Goal: Information Seeking & Learning: Learn about a topic

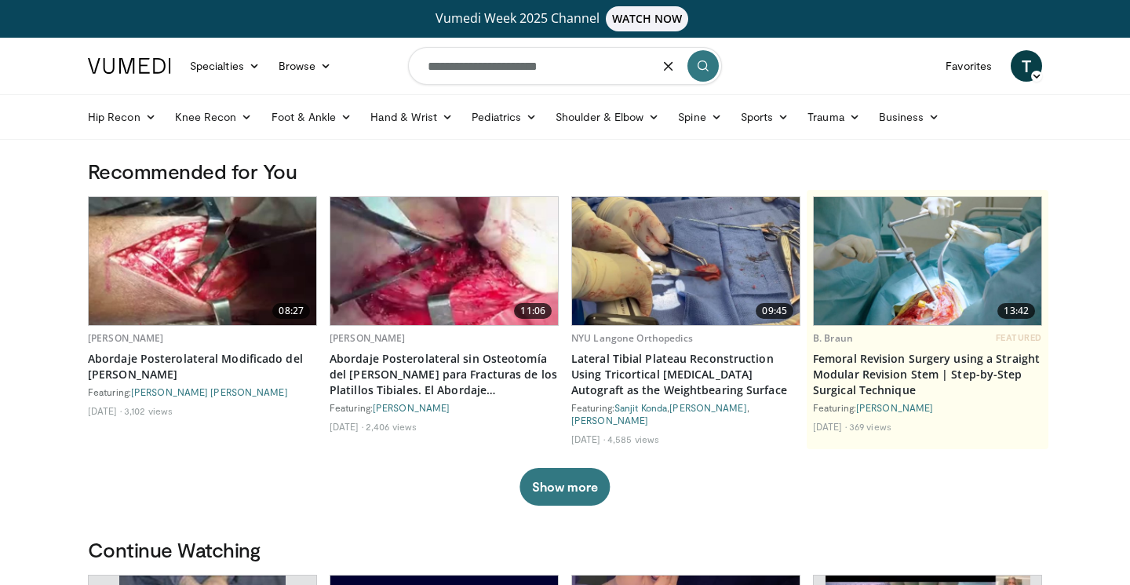
type input "**********"
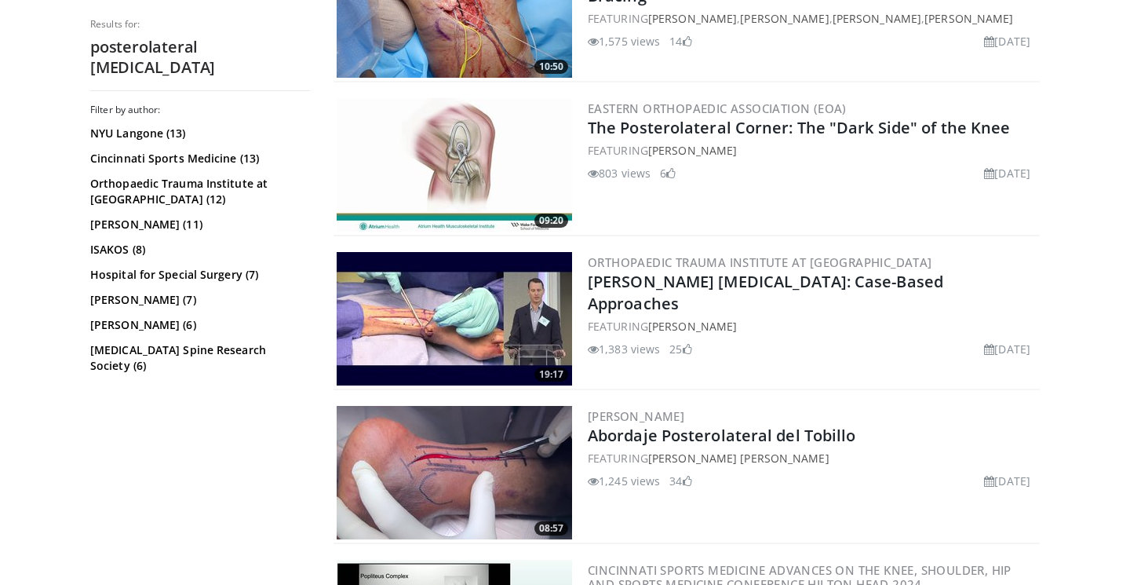
scroll to position [1007, 0]
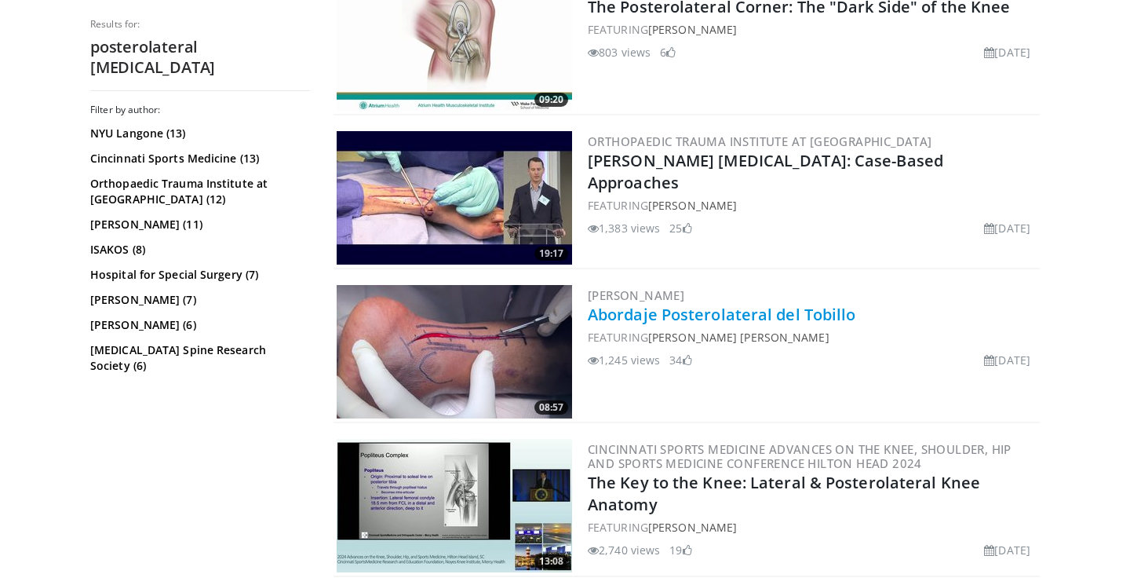
click at [716, 316] on link "Abordaje Posterolateral del Tobillo" at bounding box center [722, 314] width 268 height 21
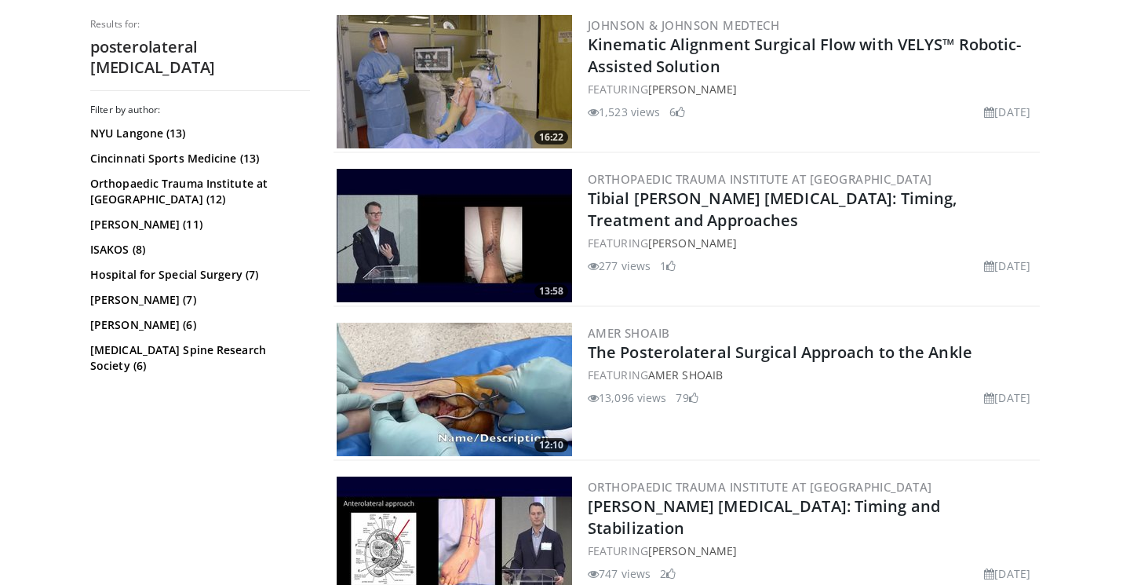
scroll to position [1899, 0]
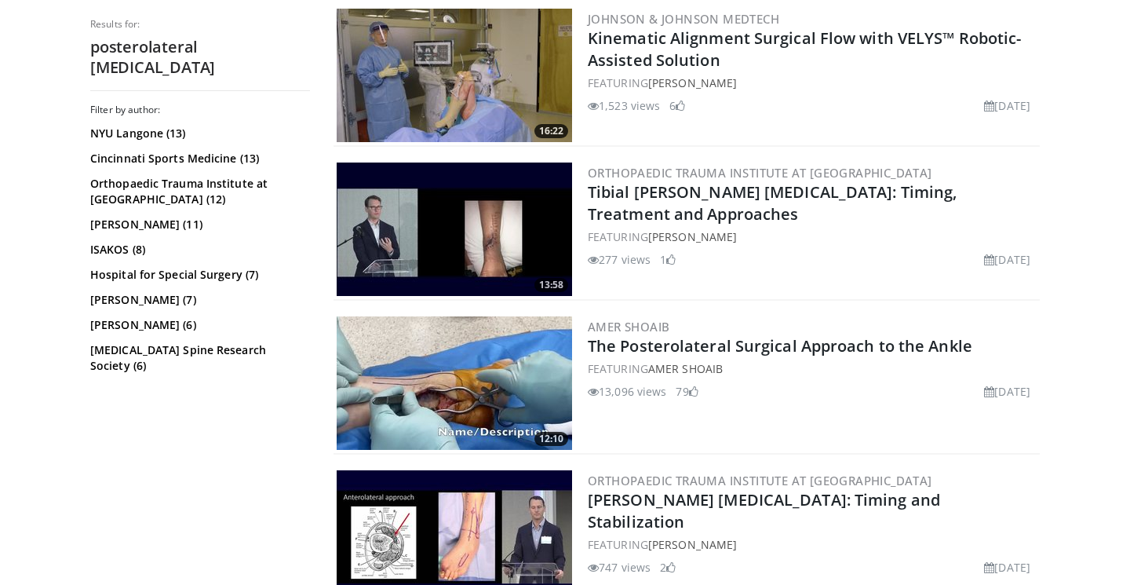
click at [466, 389] on img at bounding box center [454, 382] width 235 height 133
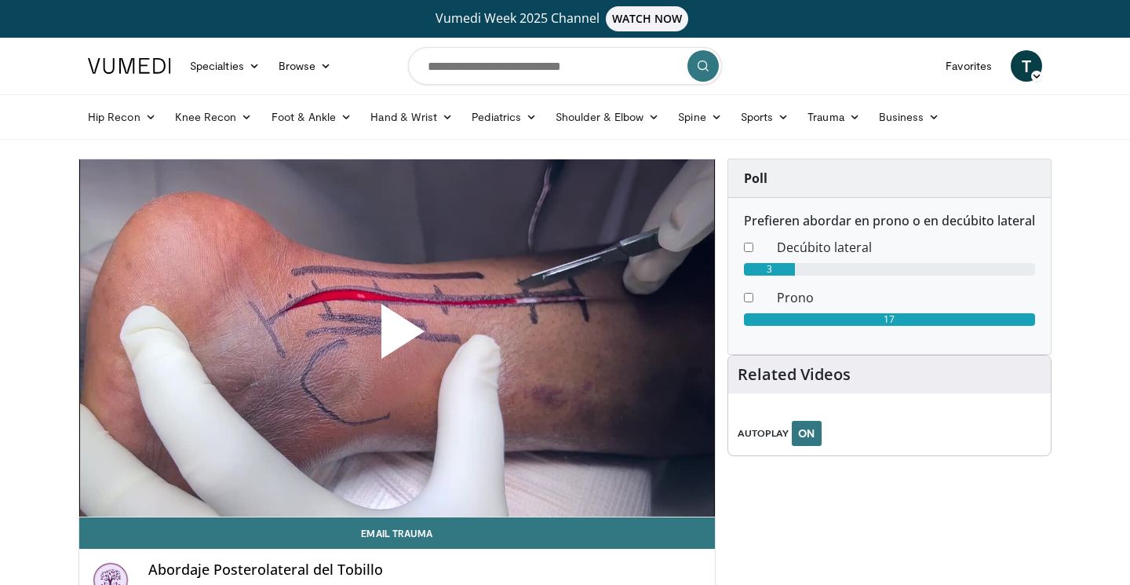
click at [397, 338] on span "Video Player" at bounding box center [397, 338] width 0 height 0
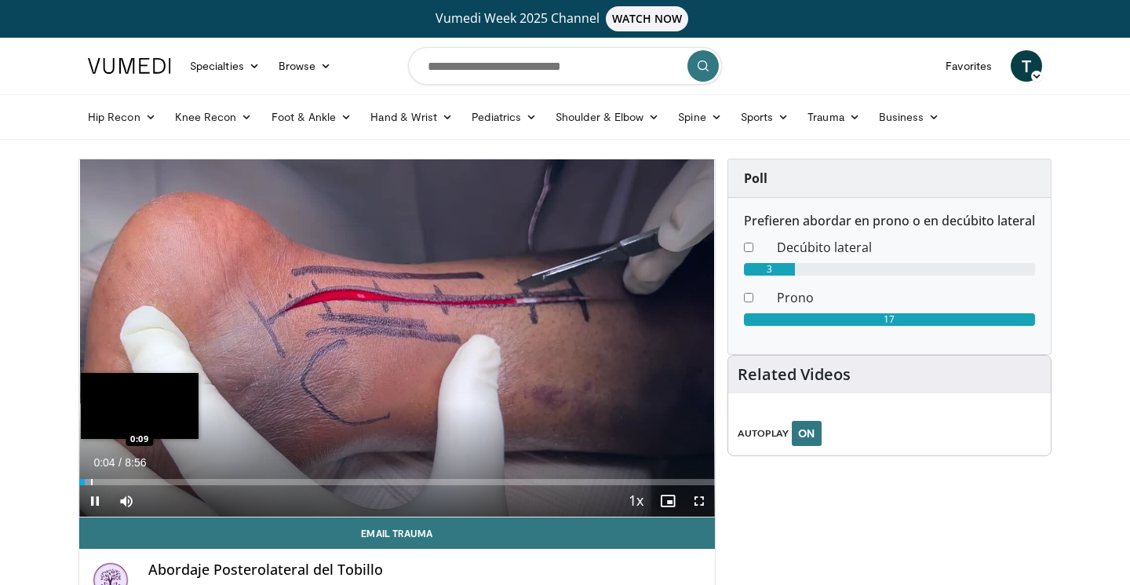
click at [91, 479] on div "Progress Bar" at bounding box center [92, 482] width 2 height 6
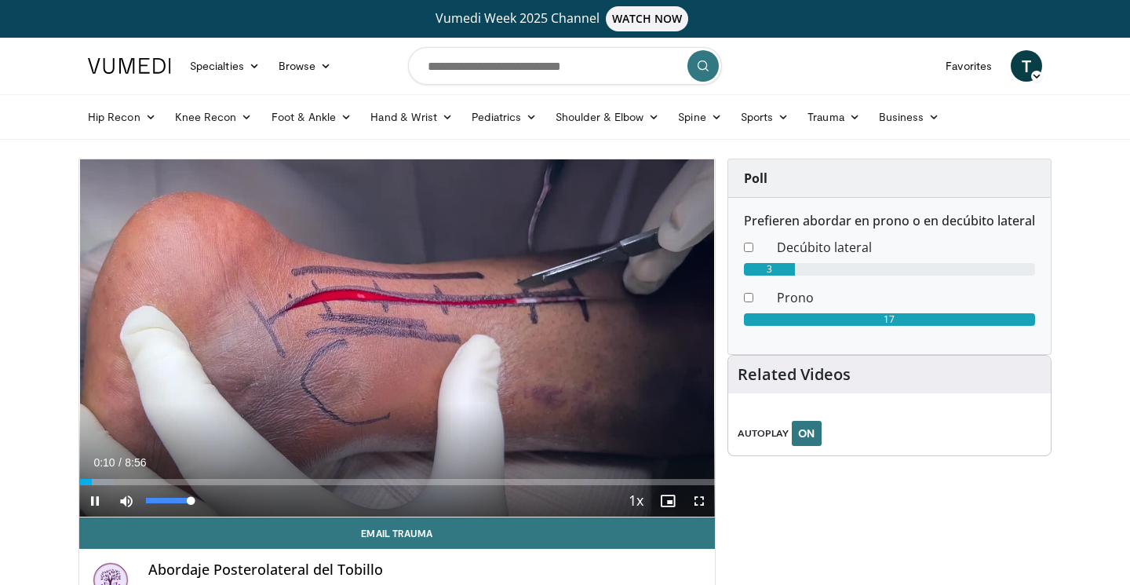
click at [122, 485] on span "Video Player" at bounding box center [126, 500] width 31 height 31
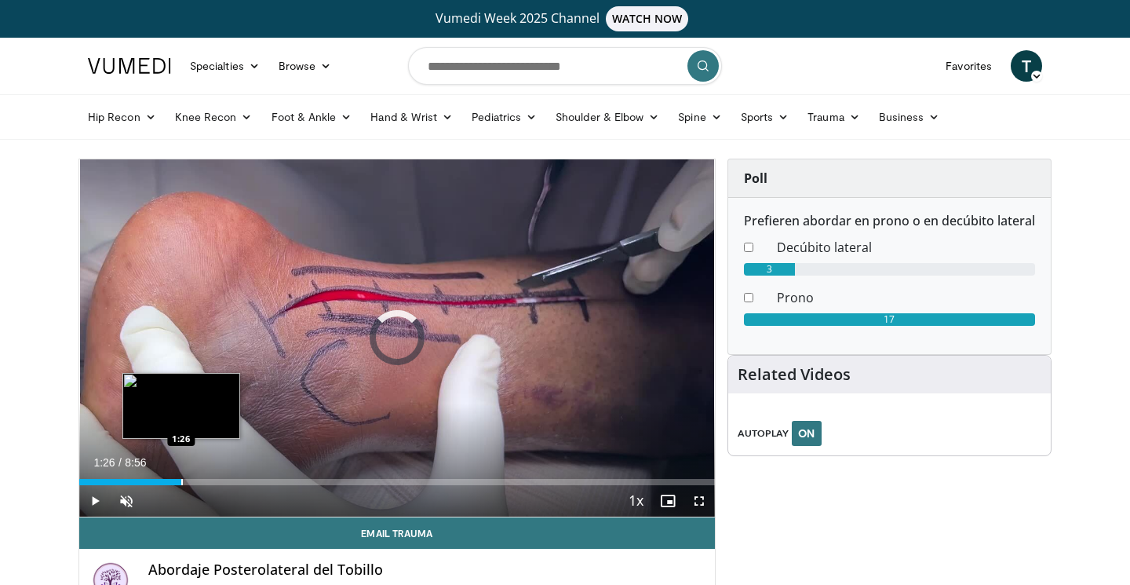
click at [181, 477] on div "Loaded : 7.46% 1:26 1:26" at bounding box center [397, 477] width 636 height 15
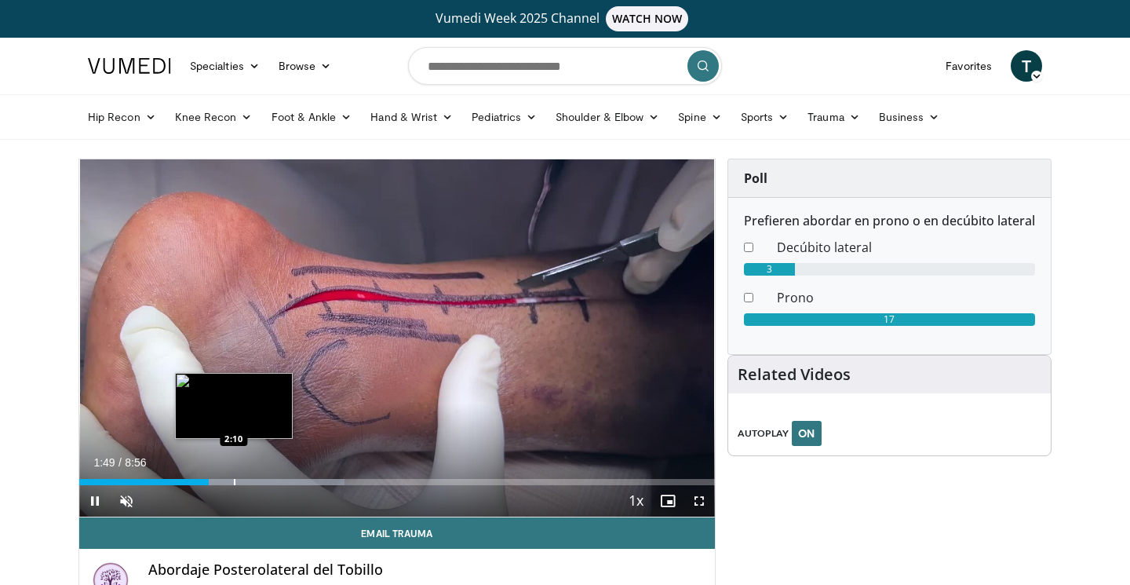
click at [234, 481] on div "Progress Bar" at bounding box center [235, 482] width 2 height 6
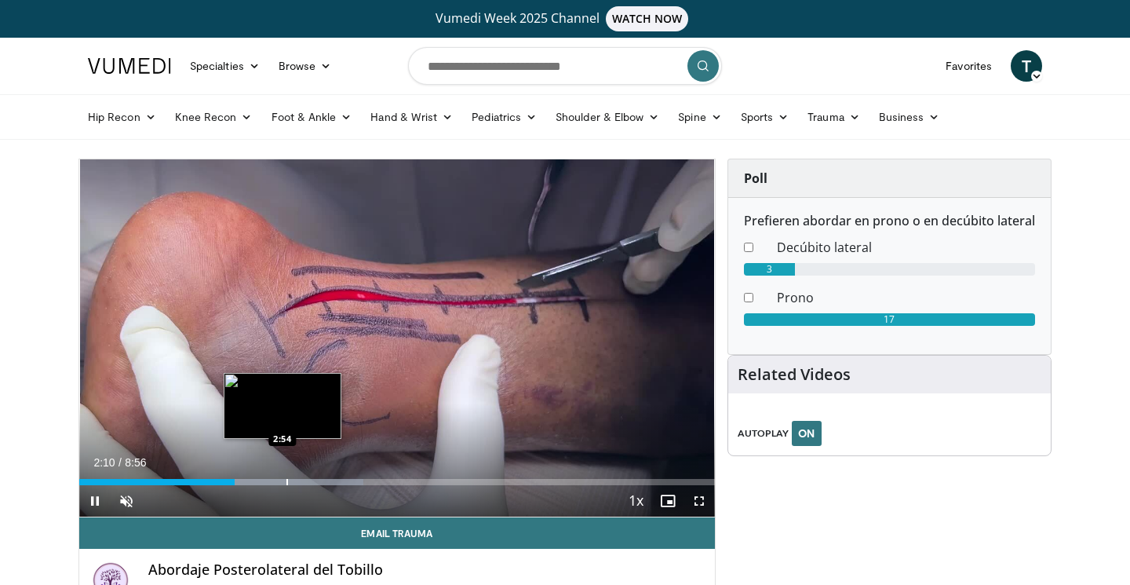
click at [280, 483] on div "Loaded : 44.74% 2:11 2:54" at bounding box center [397, 482] width 636 height 6
click at [254, 480] on div "Progress Bar" at bounding box center [254, 482] width 2 height 6
click at [282, 476] on div "Loaded : 55.93% 2:38 2:50" at bounding box center [397, 477] width 636 height 15
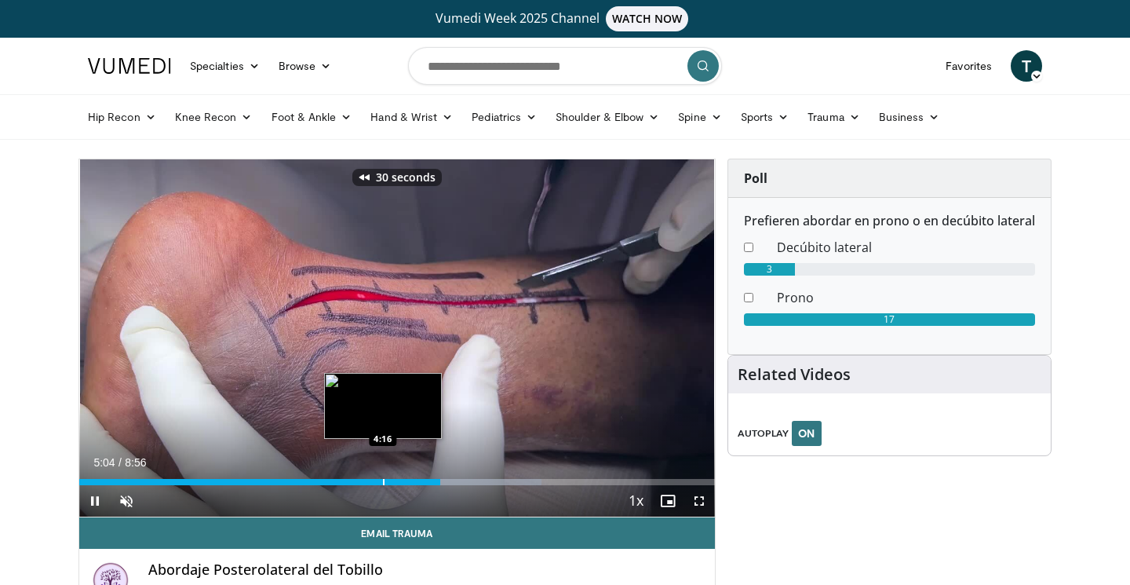
click at [382, 477] on div "Loaded : 72.71% 5:05 4:16" at bounding box center [397, 477] width 636 height 15
click at [391, 480] on div "Progress Bar" at bounding box center [392, 482] width 2 height 6
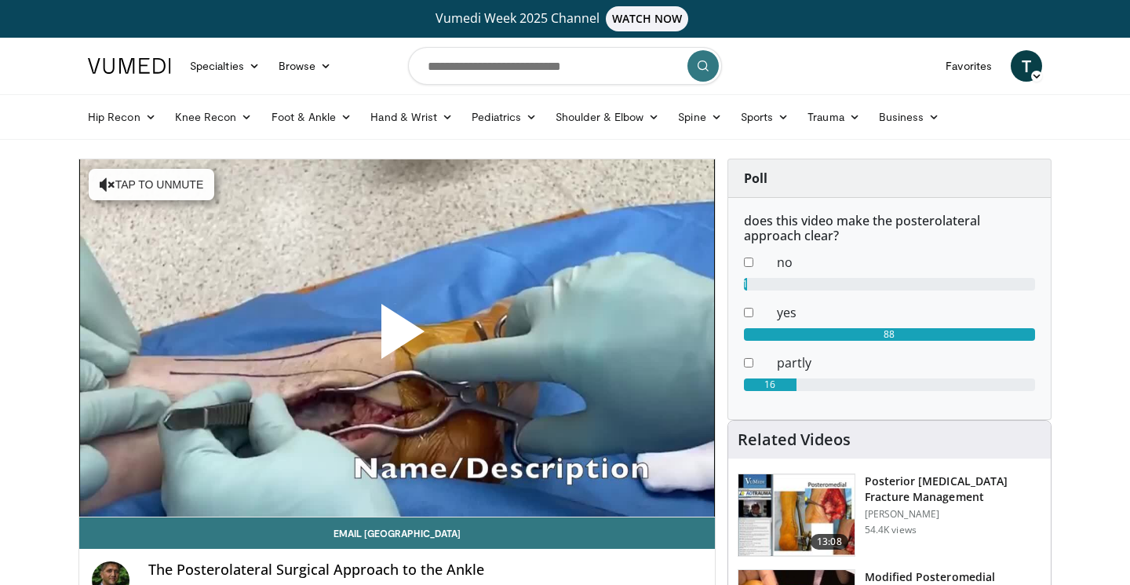
click at [397, 338] on span "Video Player" at bounding box center [397, 338] width 0 height 0
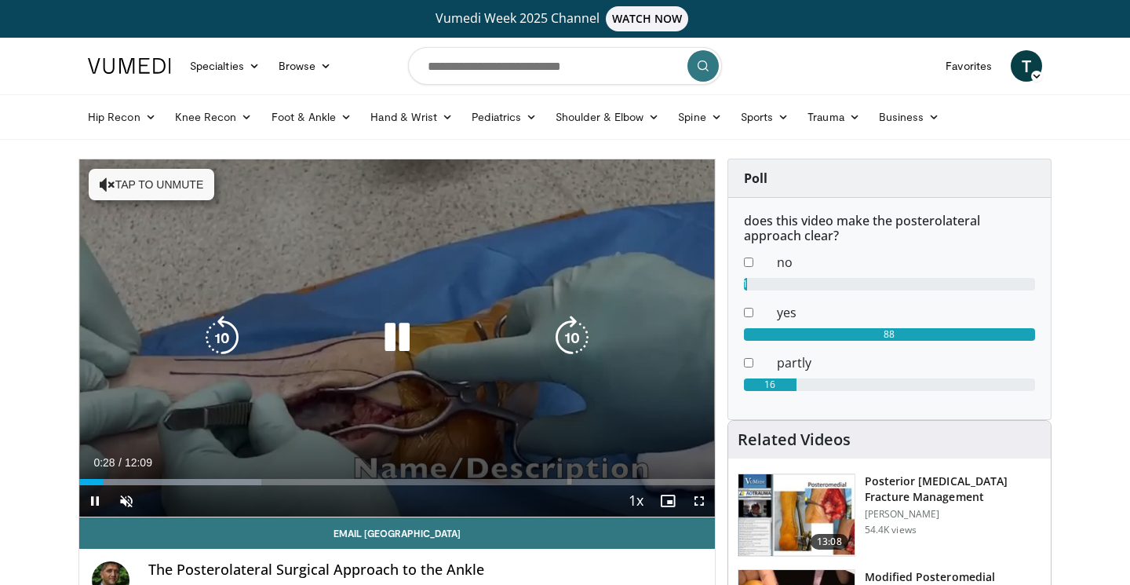
click at [131, 177] on button "Tap to unmute" at bounding box center [152, 184] width 126 height 31
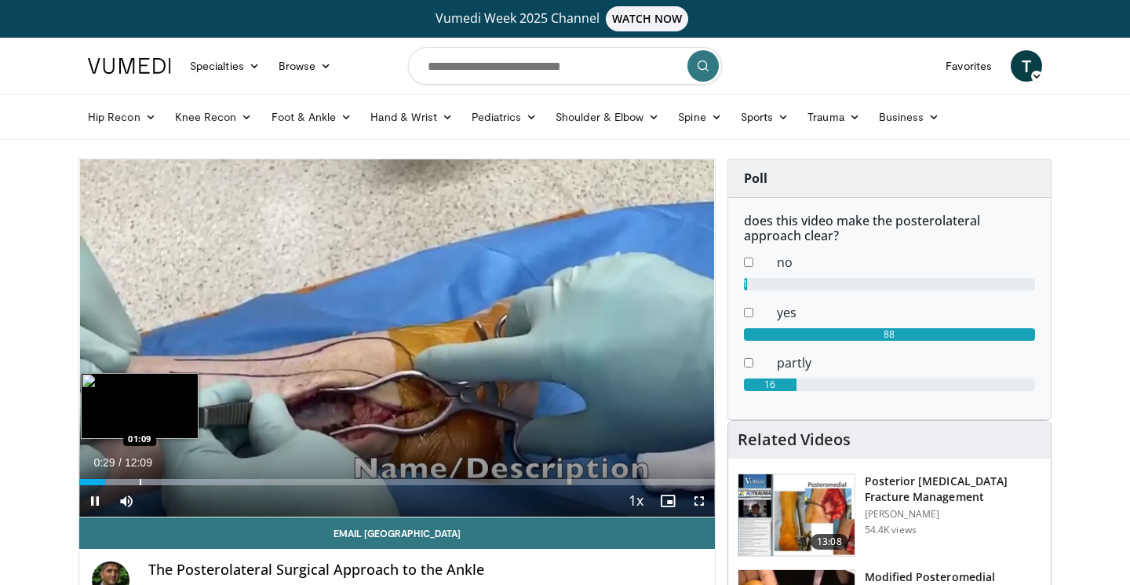
click at [140, 480] on div "Progress Bar" at bounding box center [141, 482] width 2 height 6
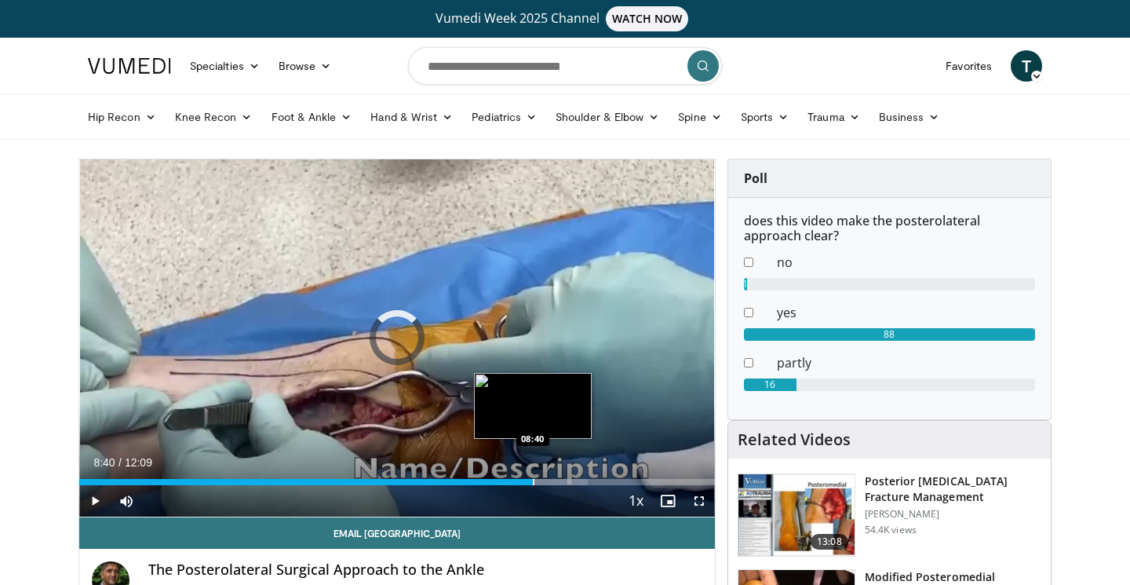
click at [533, 477] on div "Loaded : 80.06% 08:01 08:40" at bounding box center [397, 477] width 636 height 15
click at [555, 479] on div "Progress Bar" at bounding box center [556, 482] width 2 height 6
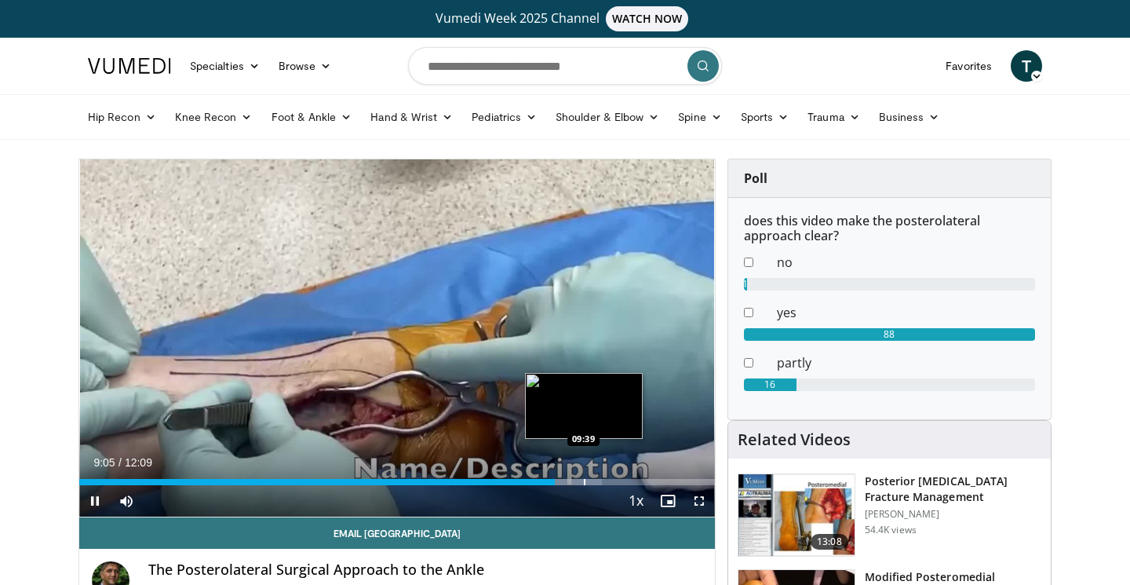
click at [584, 480] on div "Progress Bar" at bounding box center [585, 482] width 2 height 6
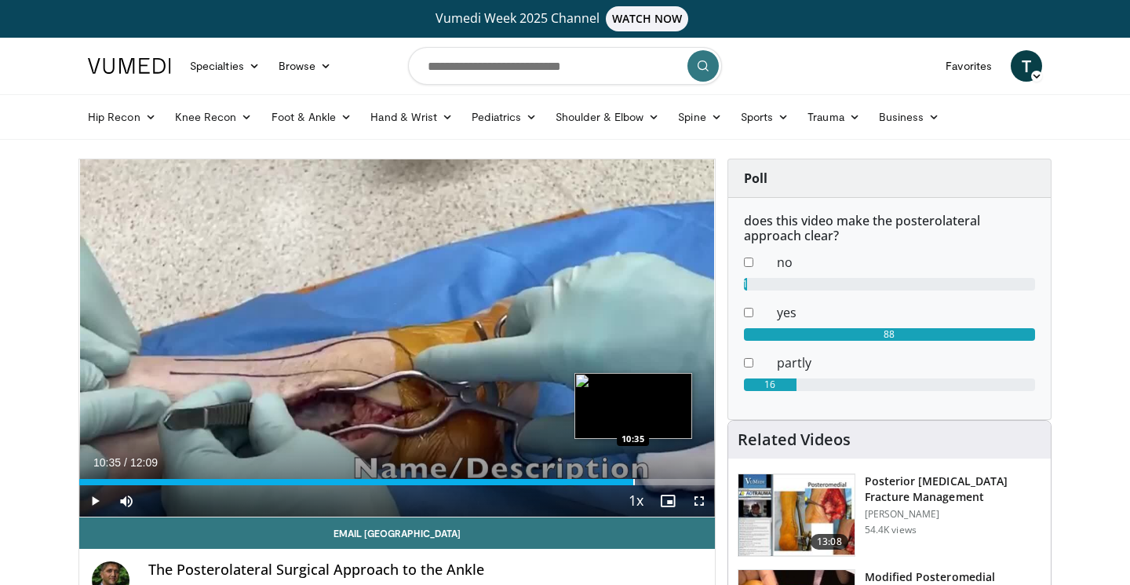
click at [633, 483] on div "Loaded : 83.62% 10:35 10:35" at bounding box center [397, 482] width 636 height 6
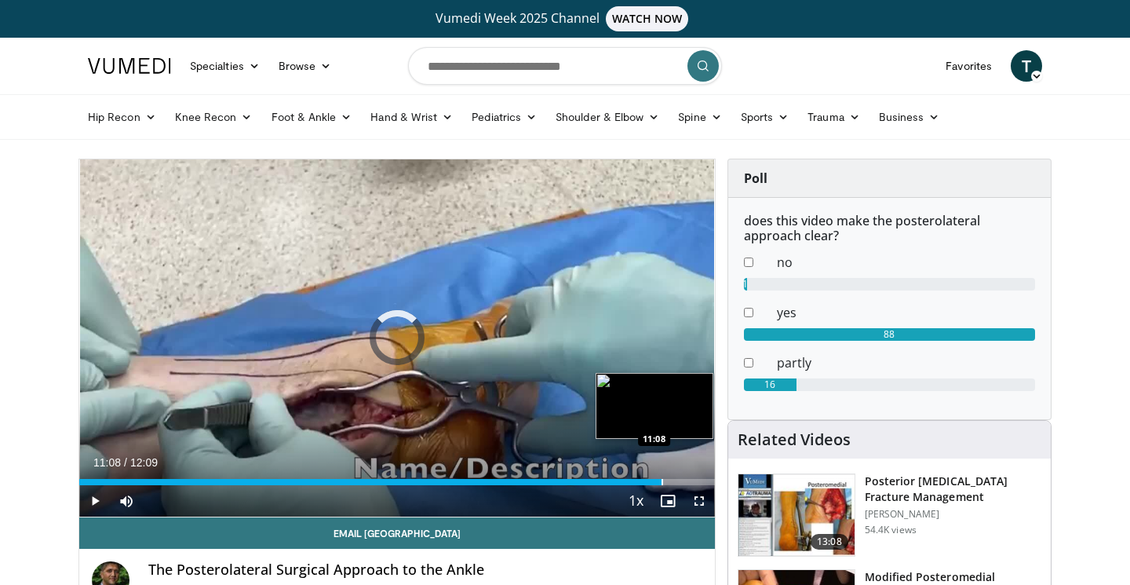
click at [662, 484] on div "Progress Bar" at bounding box center [663, 482] width 2 height 6
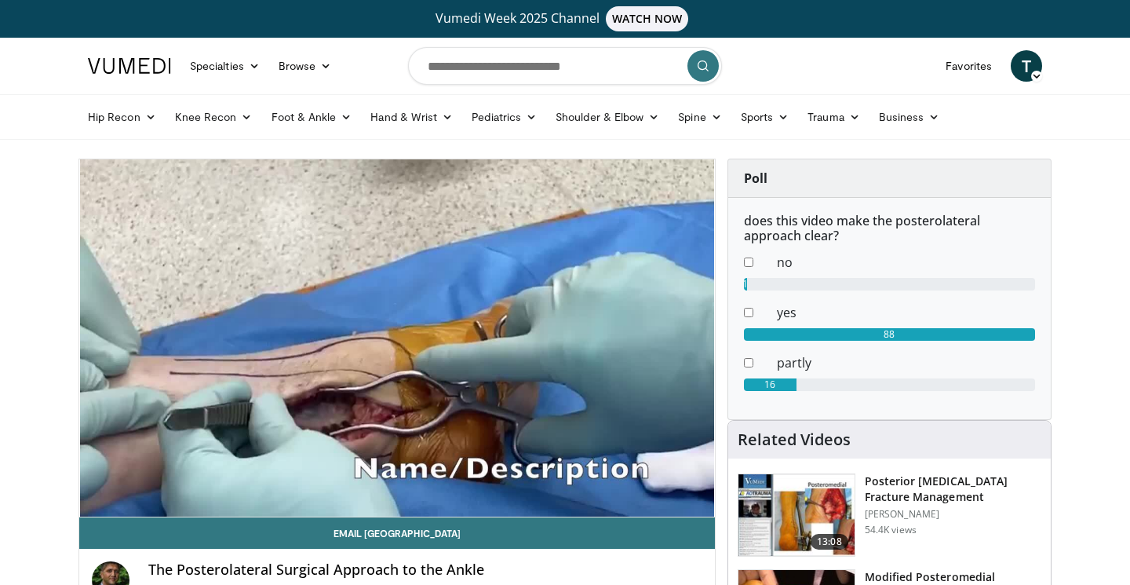
click at [151, 70] on img at bounding box center [129, 66] width 83 height 16
click at [514, 65] on input "Search topics, interventions" at bounding box center [565, 66] width 314 height 38
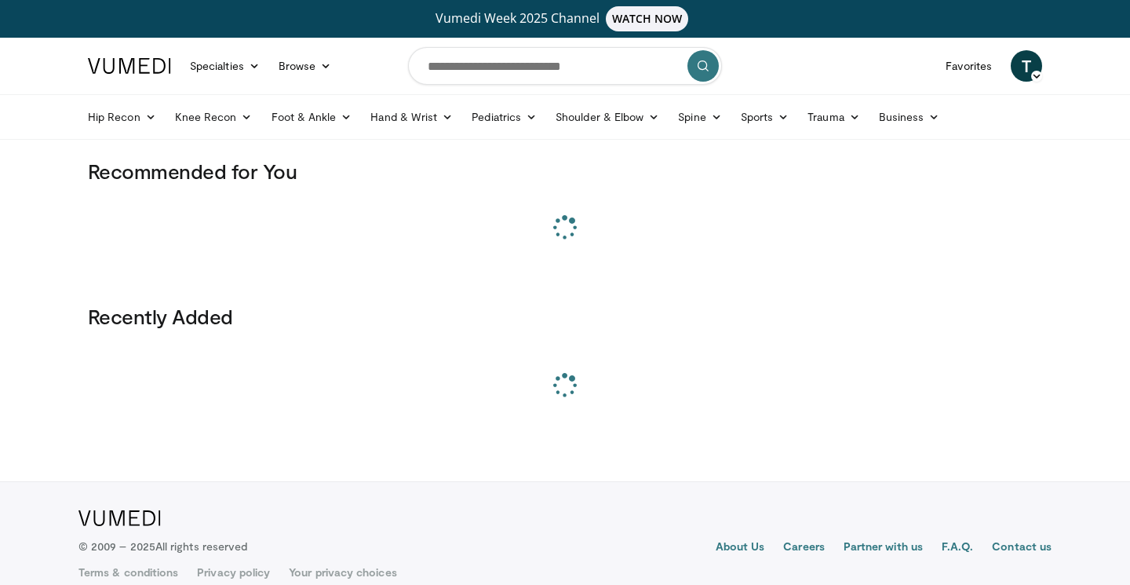
click at [494, 66] on input "Search topics, interventions" at bounding box center [565, 66] width 314 height 38
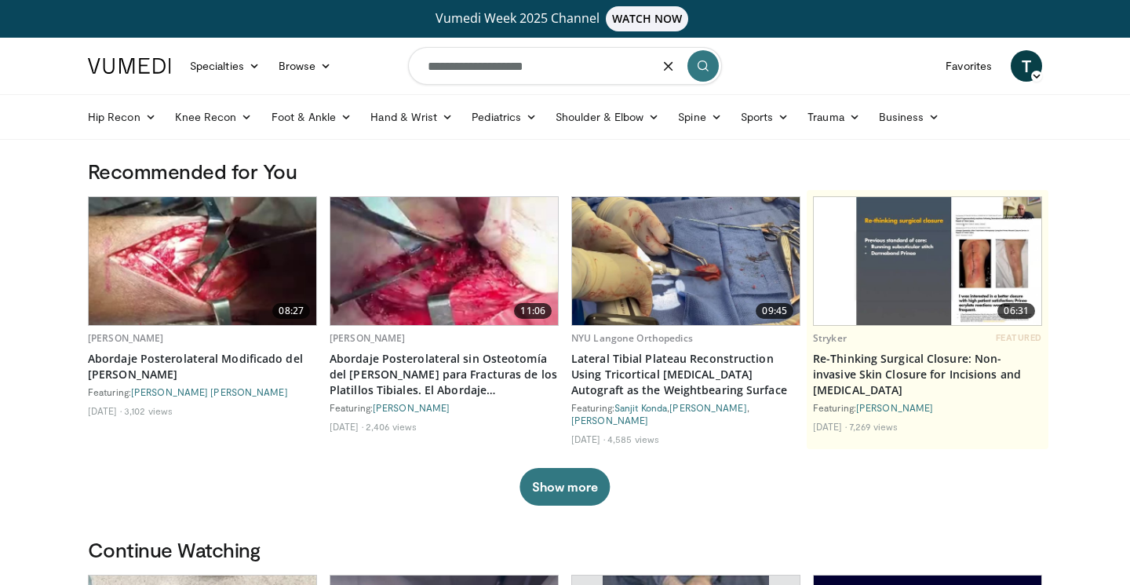
type input "**********"
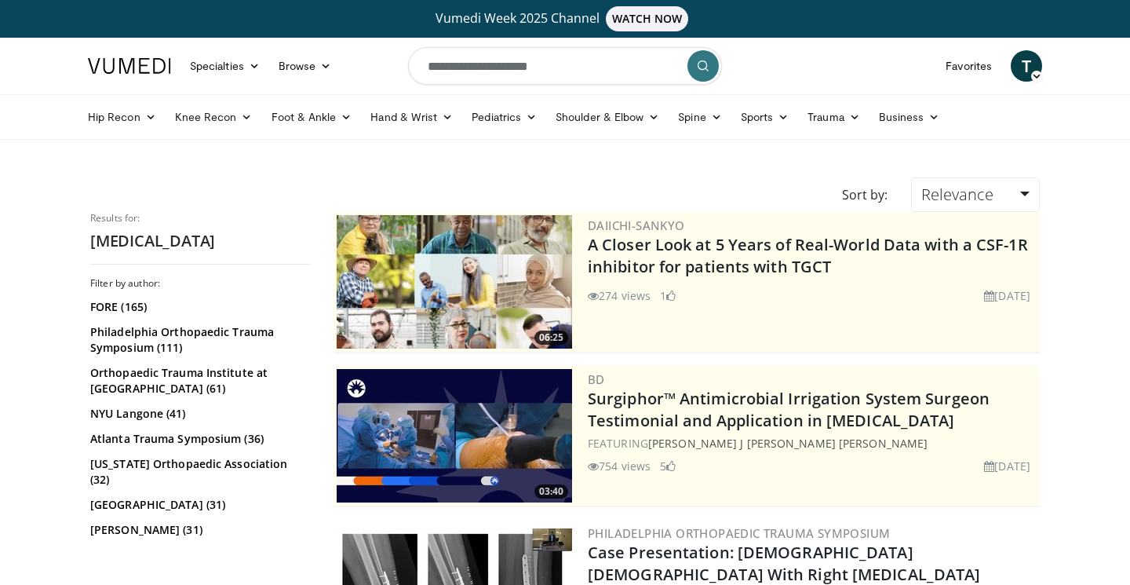
drag, startPoint x: 494, startPoint y: 68, endPoint x: 758, endPoint y: 68, distance: 264.5
click at [758, 68] on nav "Specialties Adult & Family Medicine Allergy, Asthma, Immunology Anesthesiology …" at bounding box center [564, 66] width 973 height 57
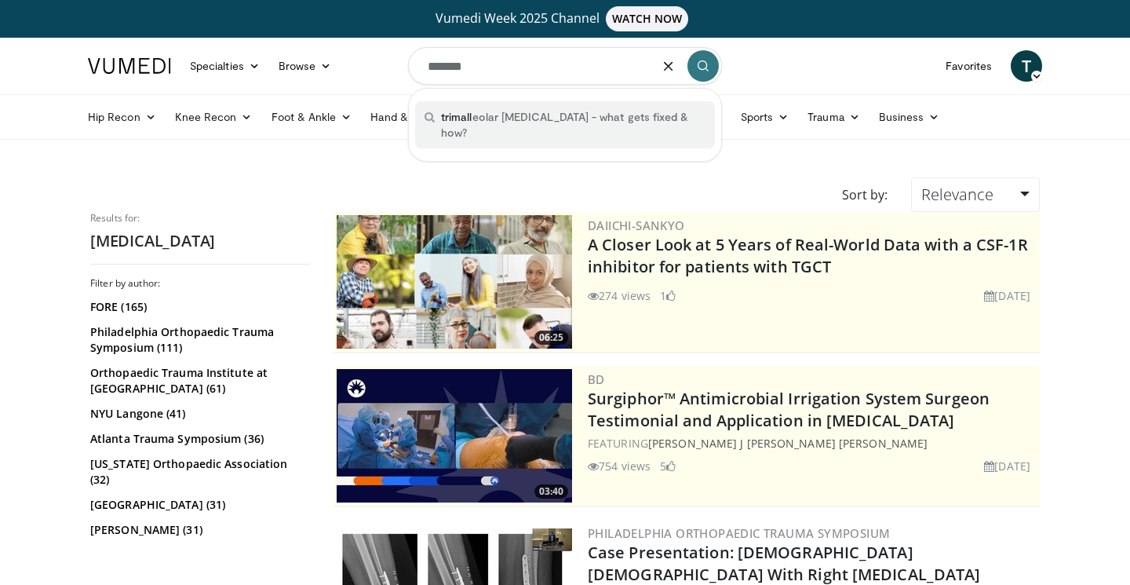
click at [502, 117] on span "trimall eolar fractures - what gets fixed & how?" at bounding box center [573, 124] width 265 height 31
type input "**********"
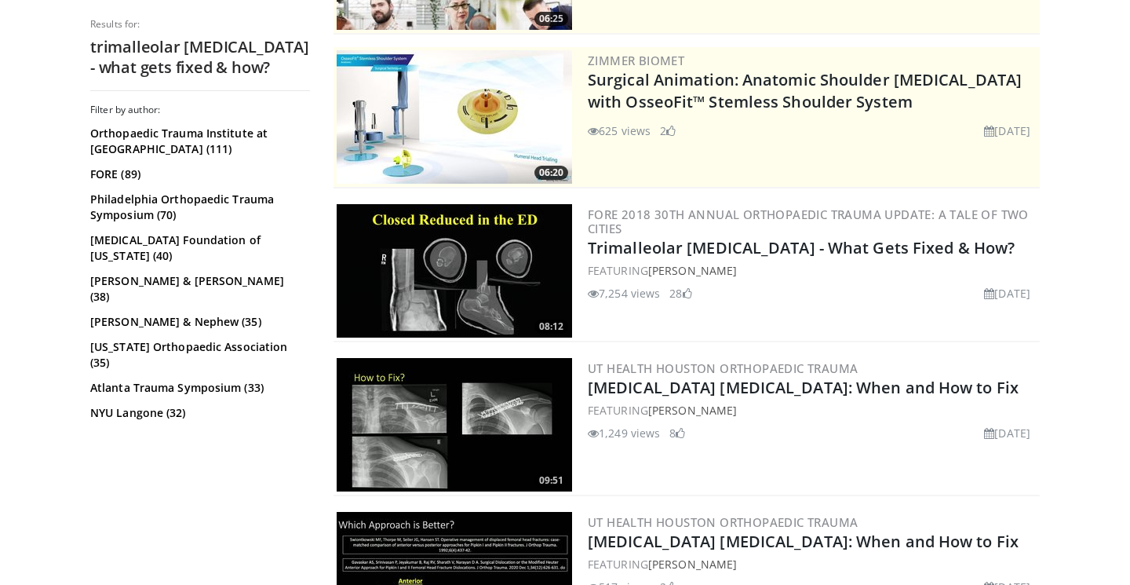
scroll to position [324, 0]
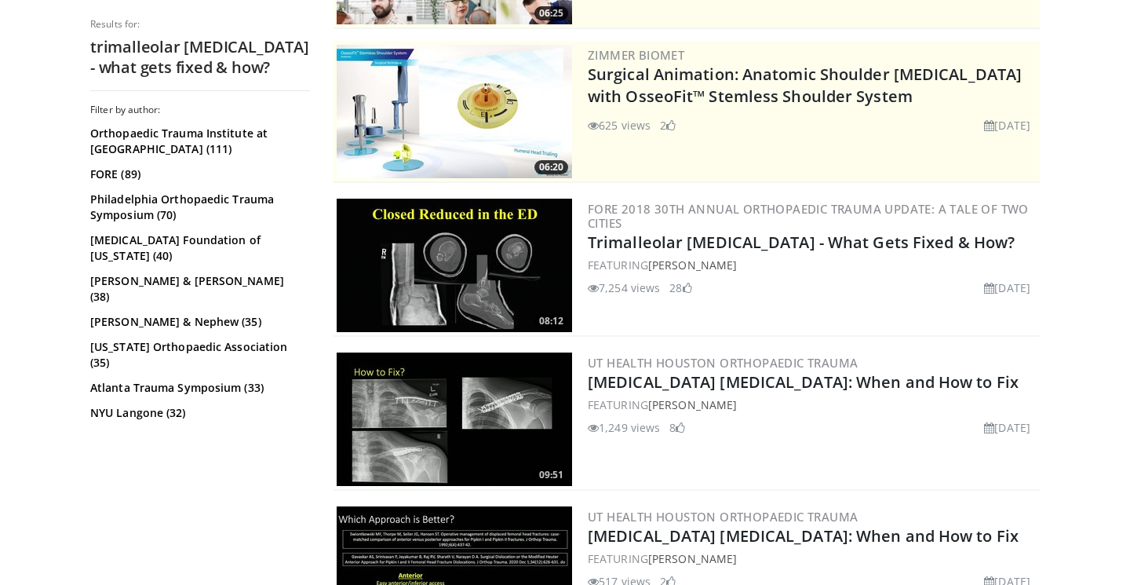
click at [471, 256] on img at bounding box center [454, 265] width 235 height 133
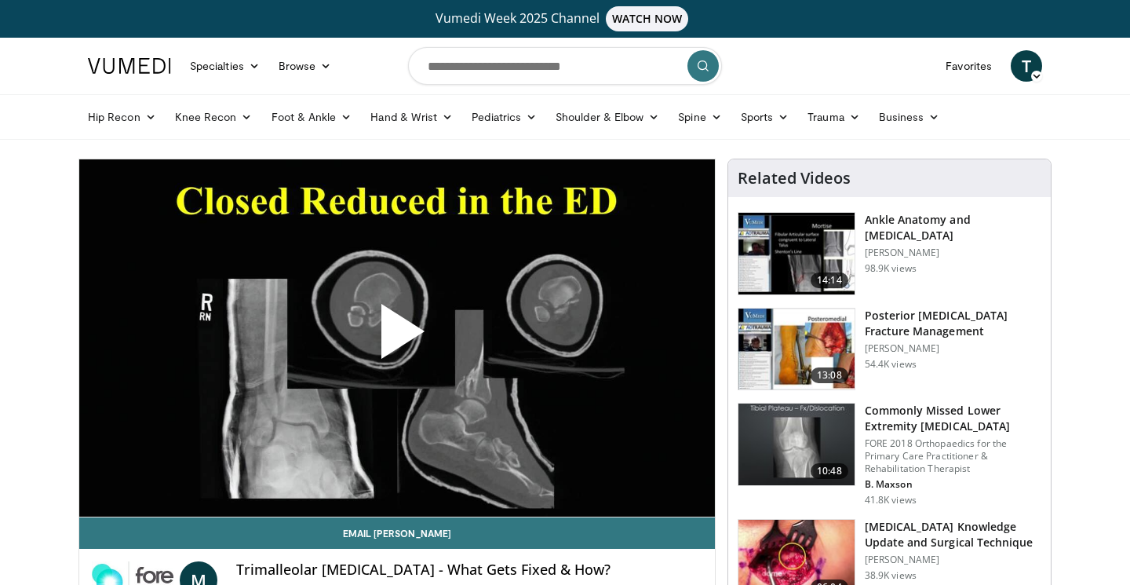
click at [397, 338] on span "Video Player" at bounding box center [397, 338] width 0 height 0
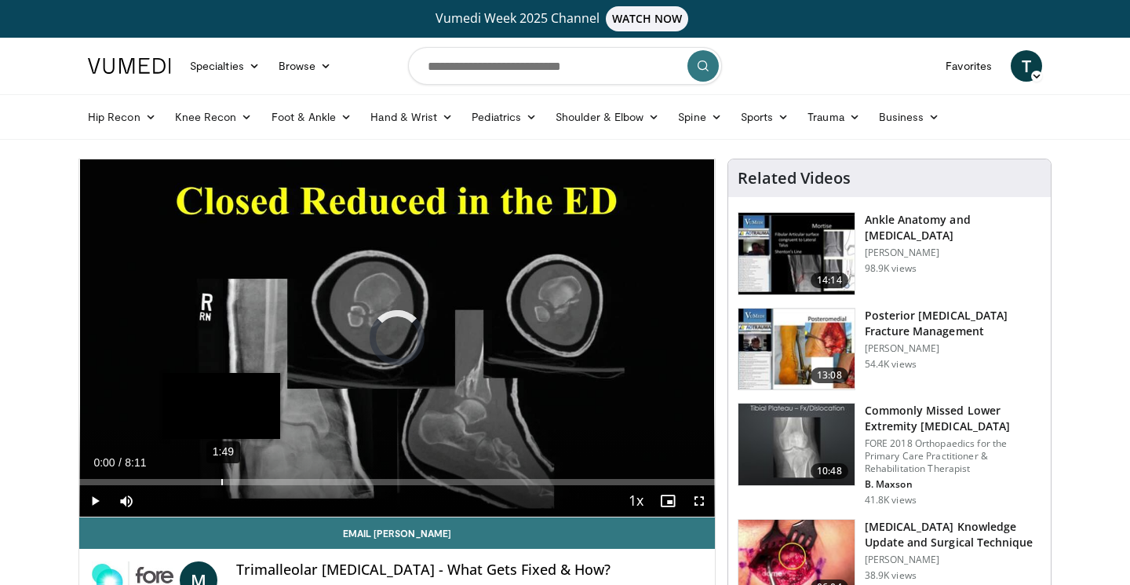
click at [221, 479] on div "Loaded : 0.00% 1:49 0:00" at bounding box center [397, 482] width 636 height 6
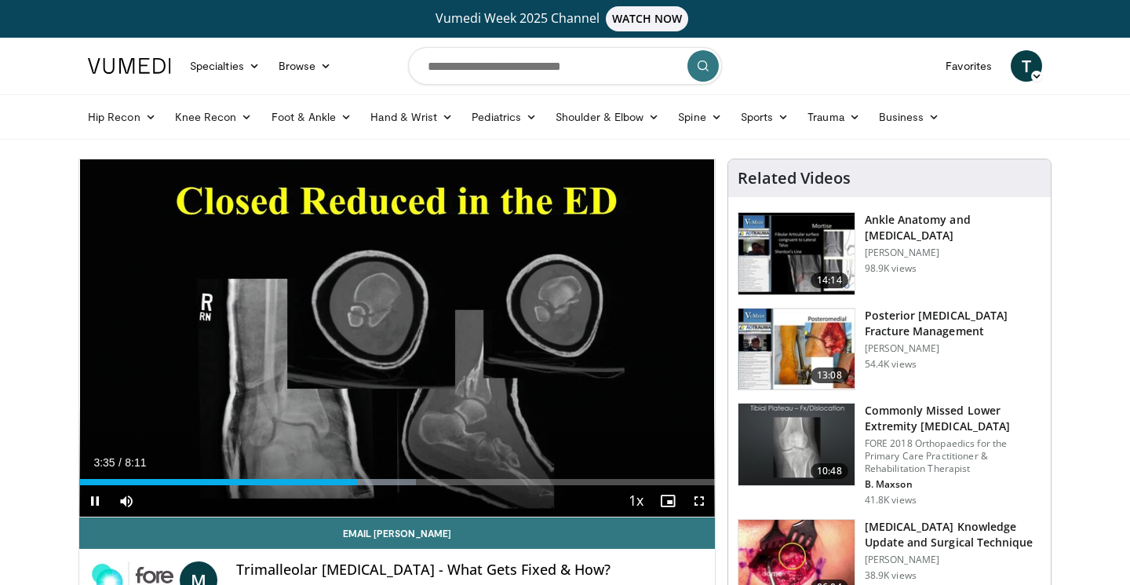
click at [396, 497] on div "Current Time 3:35 / Duration 8:11 Pause Skip Backward Skip Forward Mute Loaded …" at bounding box center [397, 500] width 636 height 31
click at [396, 481] on div "Progress Bar" at bounding box center [397, 482] width 2 height 6
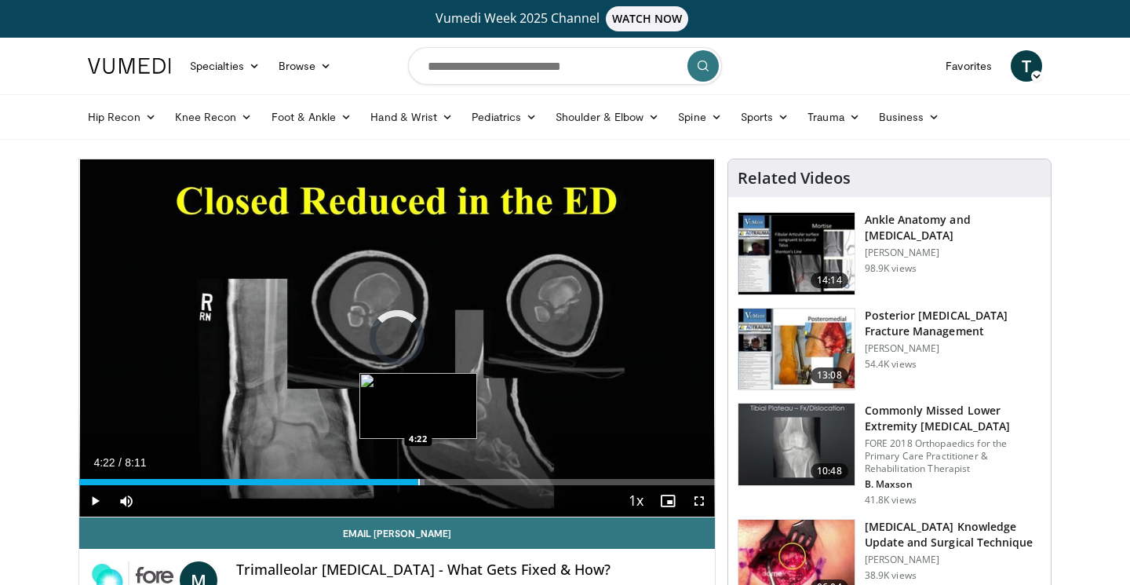
click at [418, 482] on div "Progress Bar" at bounding box center [419, 482] width 2 height 6
click at [430, 480] on div "Progress Bar" at bounding box center [431, 482] width 2 height 6
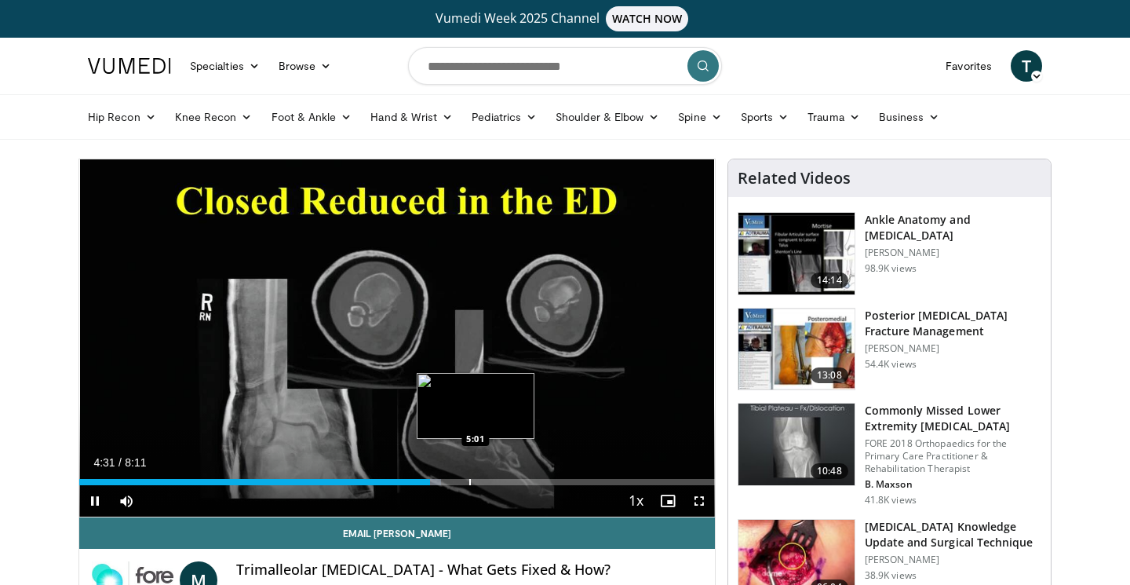
click at [471, 479] on div "Progress Bar" at bounding box center [470, 482] width 2 height 6
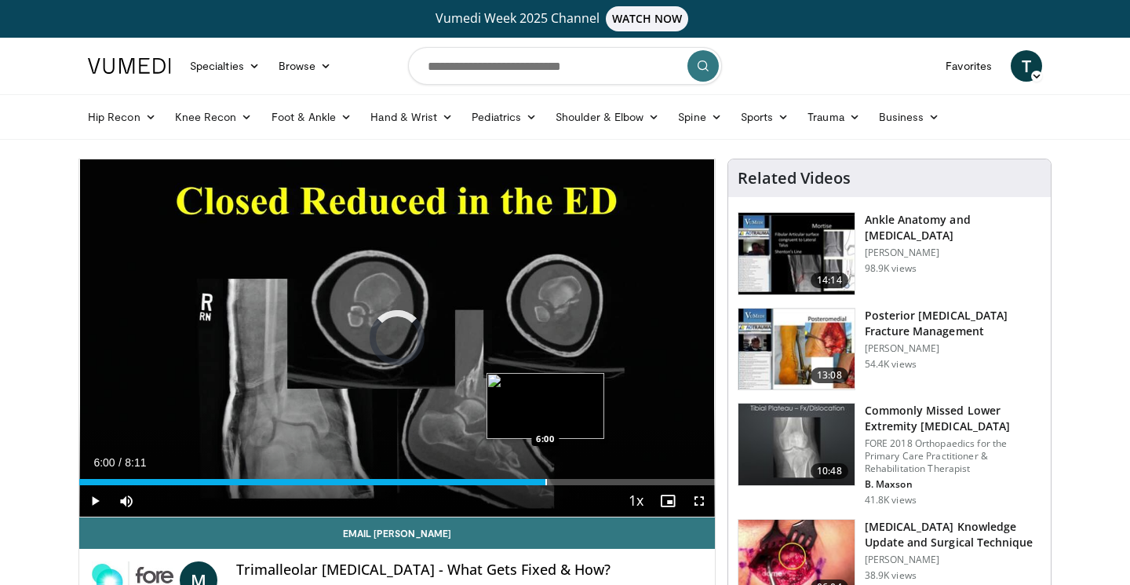
click at [545, 476] on div "Loaded : 61.59% 5:08 6:00" at bounding box center [397, 477] width 636 height 15
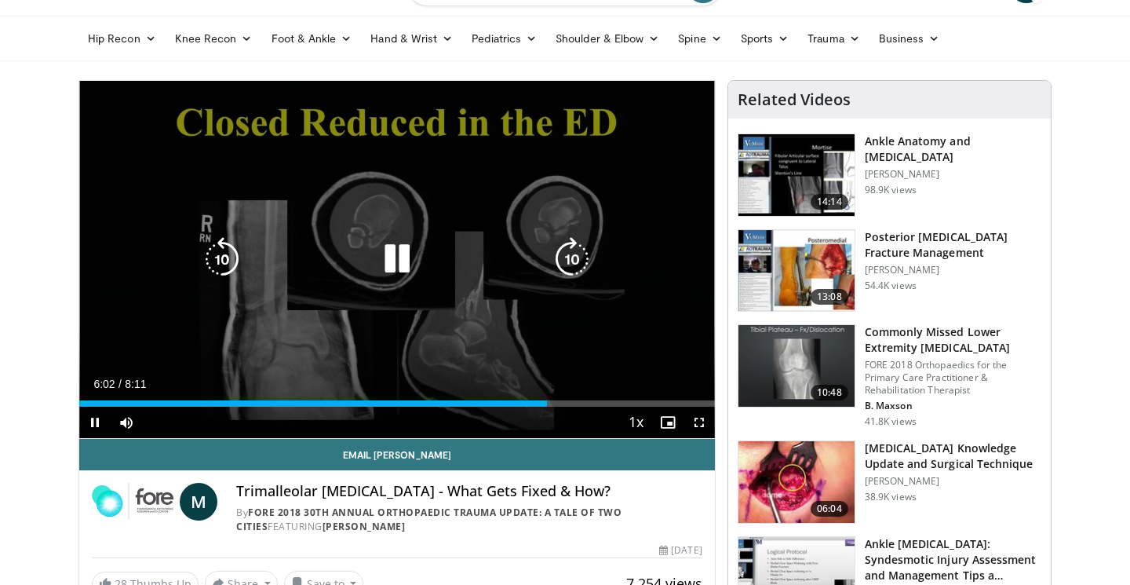
scroll to position [78, 0]
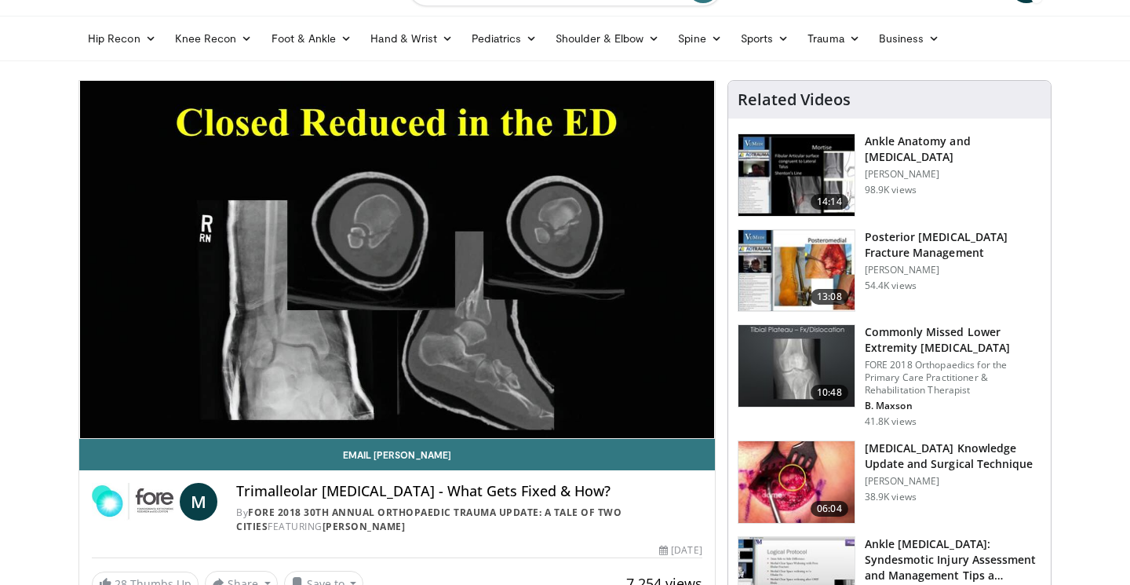
click at [927, 487] on p "[PERSON_NAME]" at bounding box center [953, 481] width 177 height 13
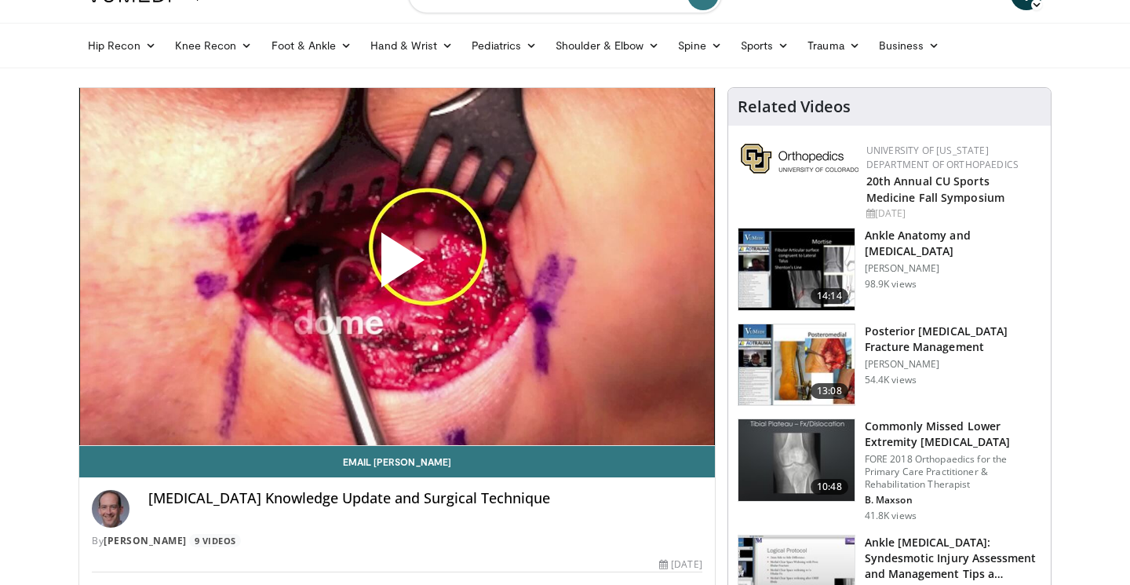
scroll to position [72, 0]
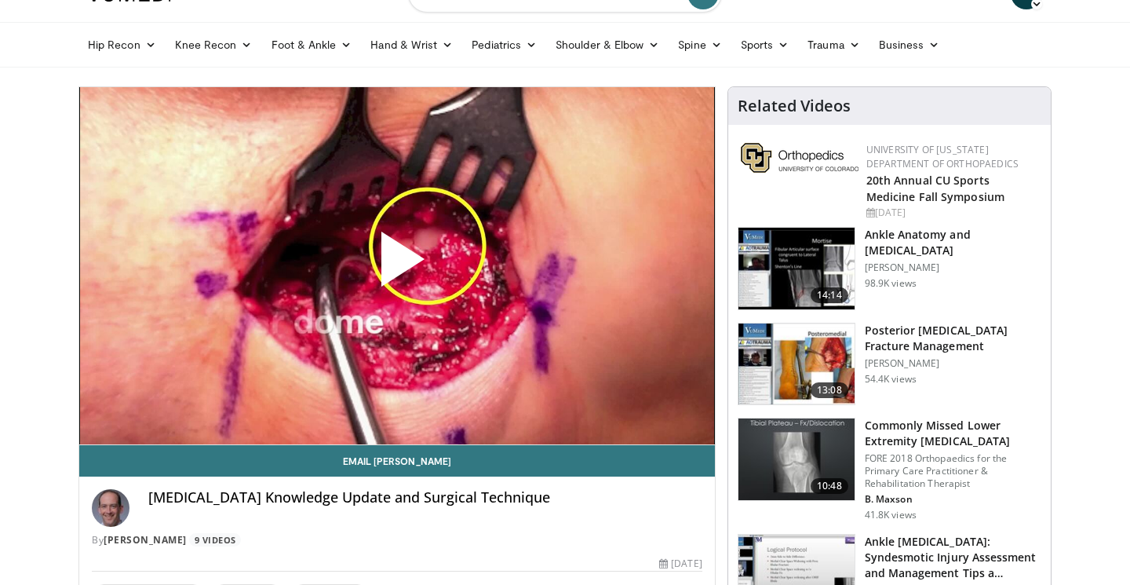
click at [397, 265] on span "Video Player" at bounding box center [397, 265] width 0 height 0
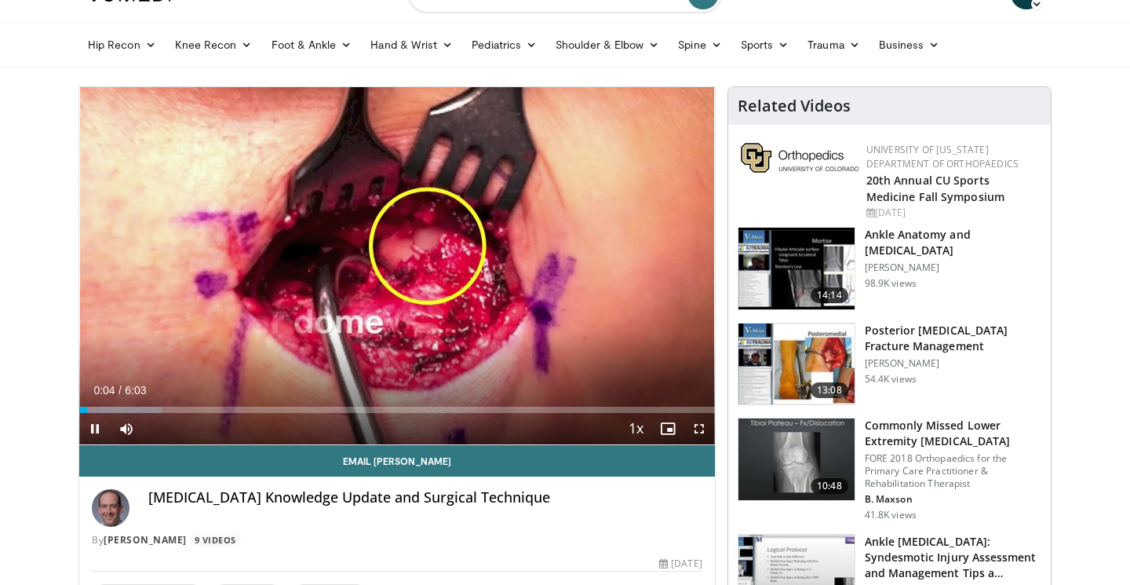
click at [702, 428] on span "Video Player" at bounding box center [699, 428] width 31 height 31
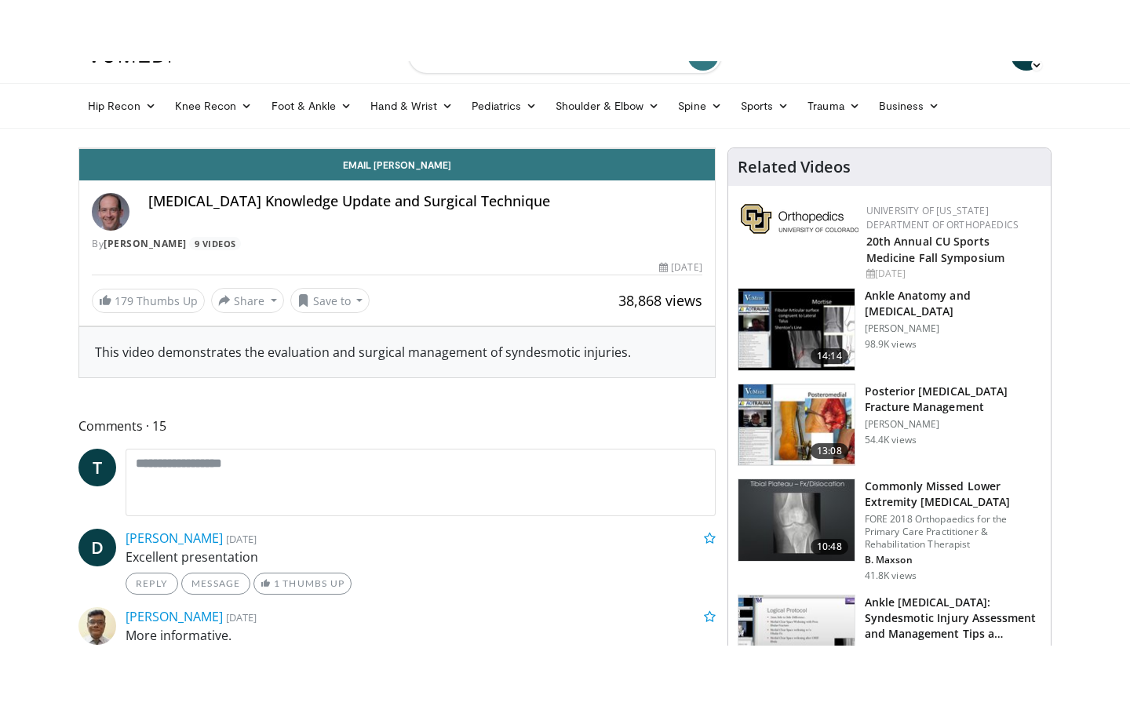
scroll to position [0, 0]
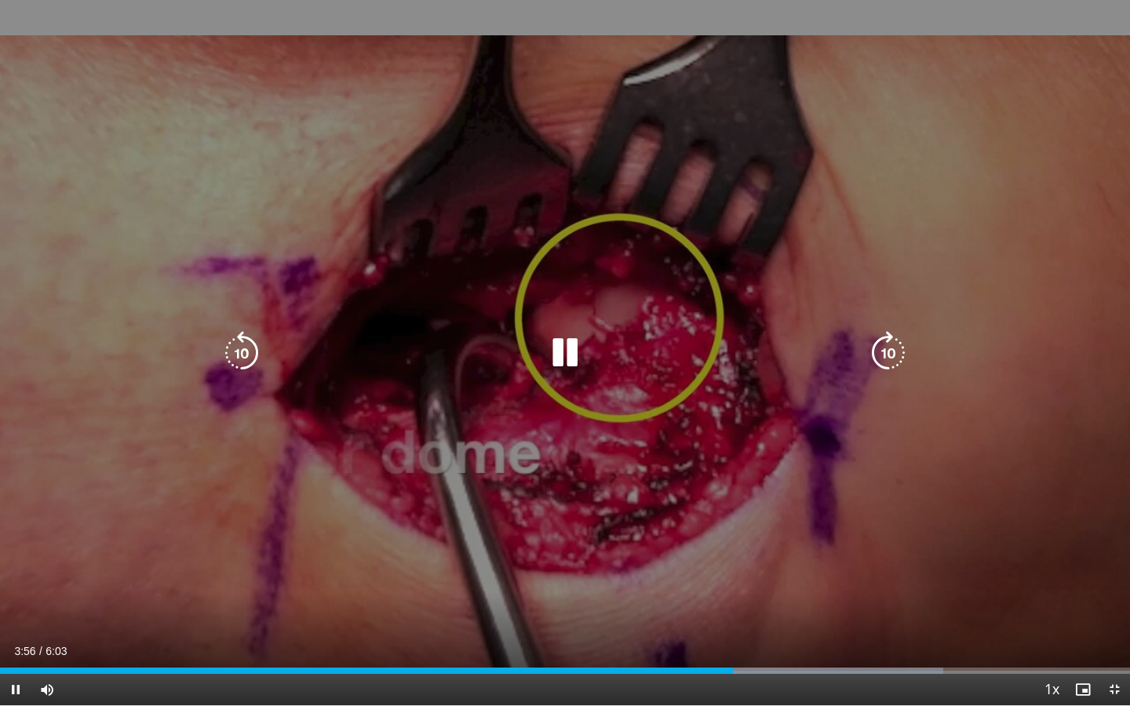
click at [567, 354] on icon "Video Player" at bounding box center [565, 353] width 44 height 44
